Goal: Information Seeking & Learning: Learn about a topic

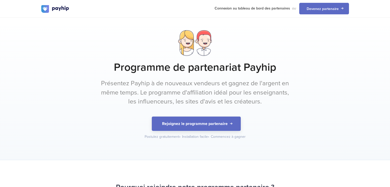
scroll to position [513, 0]
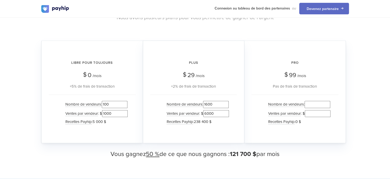
type input "100"
click at [208, 101] on input "1600" at bounding box center [216, 104] width 26 height 7
type input "0"
click at [208, 110] on input "6000" at bounding box center [216, 113] width 26 height 7
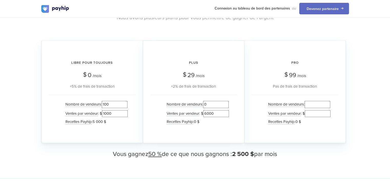
click at [208, 110] on input "6000" at bounding box center [216, 113] width 26 height 7
type input "0"
click at [164, 95] on div "Nombre de vendeurs : 0 Ventes par vendeur : $ 0 Recettes Payhip : 0 $" at bounding box center [193, 114] width 87 height 38
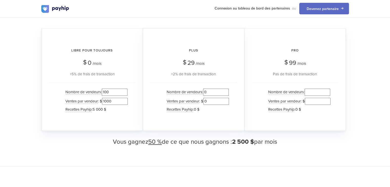
scroll to position [508, 0]
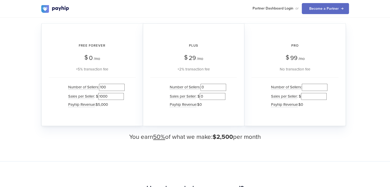
click at [150, 58] on div "Plus $ 29 /mo +2% transaction fee" at bounding box center [193, 55] width 87 height 33
click at [106, 88] on input "100" at bounding box center [112, 87] width 26 height 7
type input "1000"
click at [136, 74] on div "Free Forever $ 0 /mo +5% transaction fee Number of Sellers : 1000 Sales per Sel…" at bounding box center [92, 74] width 102 height 103
click at [105, 95] on input "1000" at bounding box center [111, 96] width 26 height 7
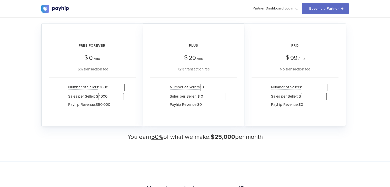
click at [105, 95] on input "1000" at bounding box center [111, 96] width 26 height 7
click at [105, 95] on input "5000" at bounding box center [111, 96] width 26 height 7
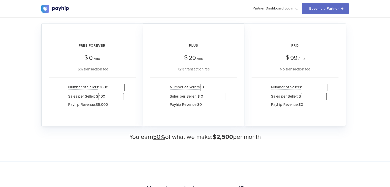
type input "1000"
click at [136, 100] on div "Free Forever $ 0 /mo +5% transaction fee Number of Sellers : 1000 Sales per Sel…" at bounding box center [92, 74] width 102 height 103
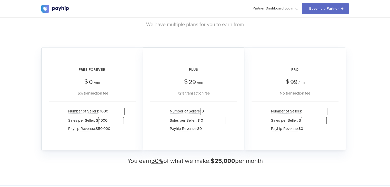
scroll to position [483, 0]
